Goal: Find specific page/section: Find specific page/section

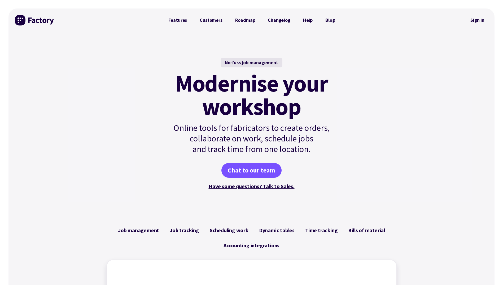
click at [473, 18] on link "Sign in" at bounding box center [477, 20] width 21 height 12
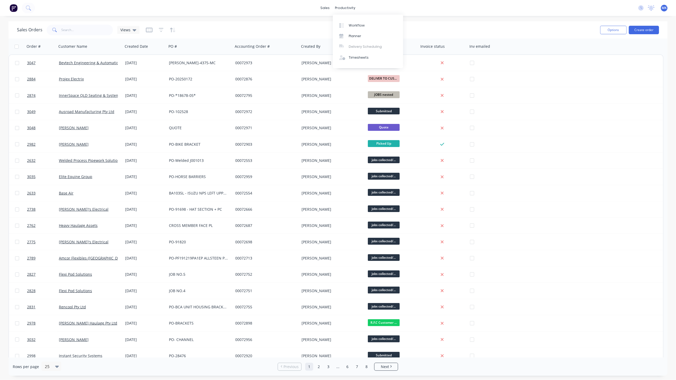
click at [349, 7] on div "productivity" at bounding box center [346, 8] width 26 height 8
click at [358, 25] on div "Workflow" at bounding box center [357, 25] width 16 height 5
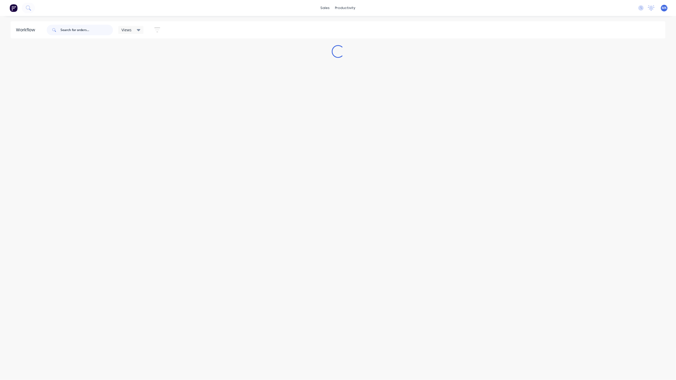
click at [105, 29] on input "text" at bounding box center [86, 30] width 53 height 11
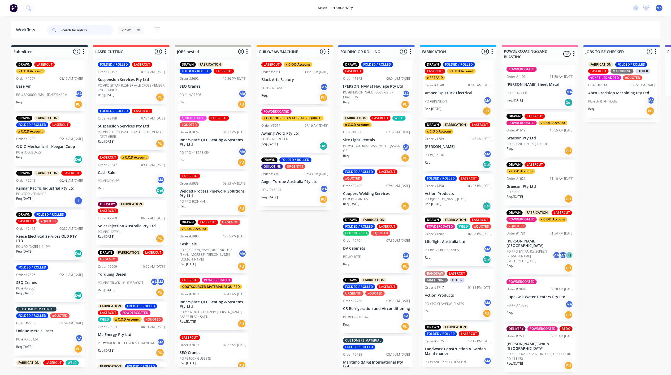
click at [85, 28] on input "text" at bounding box center [86, 30] width 53 height 11
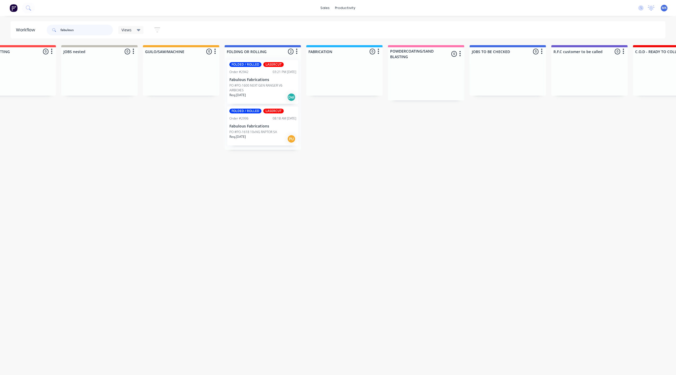
scroll to position [0, 117]
type input "fabulous"
